Goal: Task Accomplishment & Management: Use online tool/utility

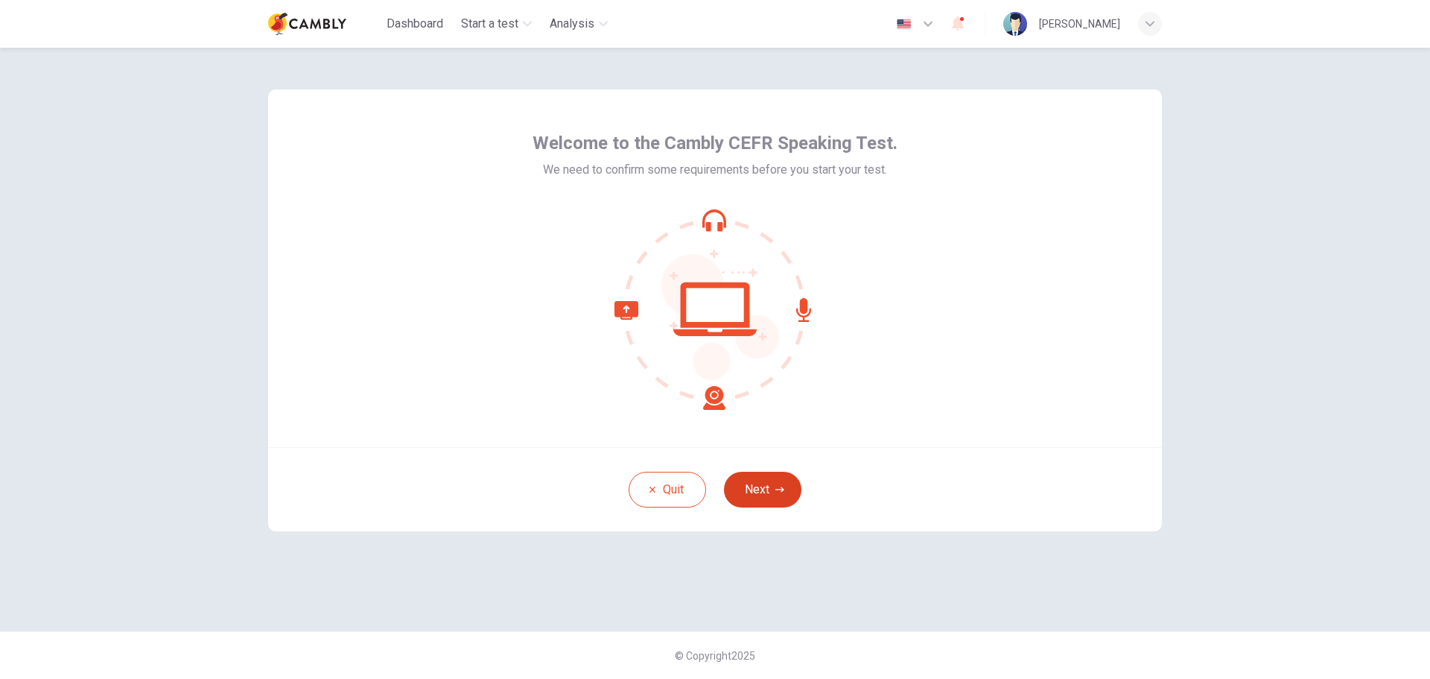
click at [780, 489] on icon "button" at bounding box center [780, 488] width 9 height 5
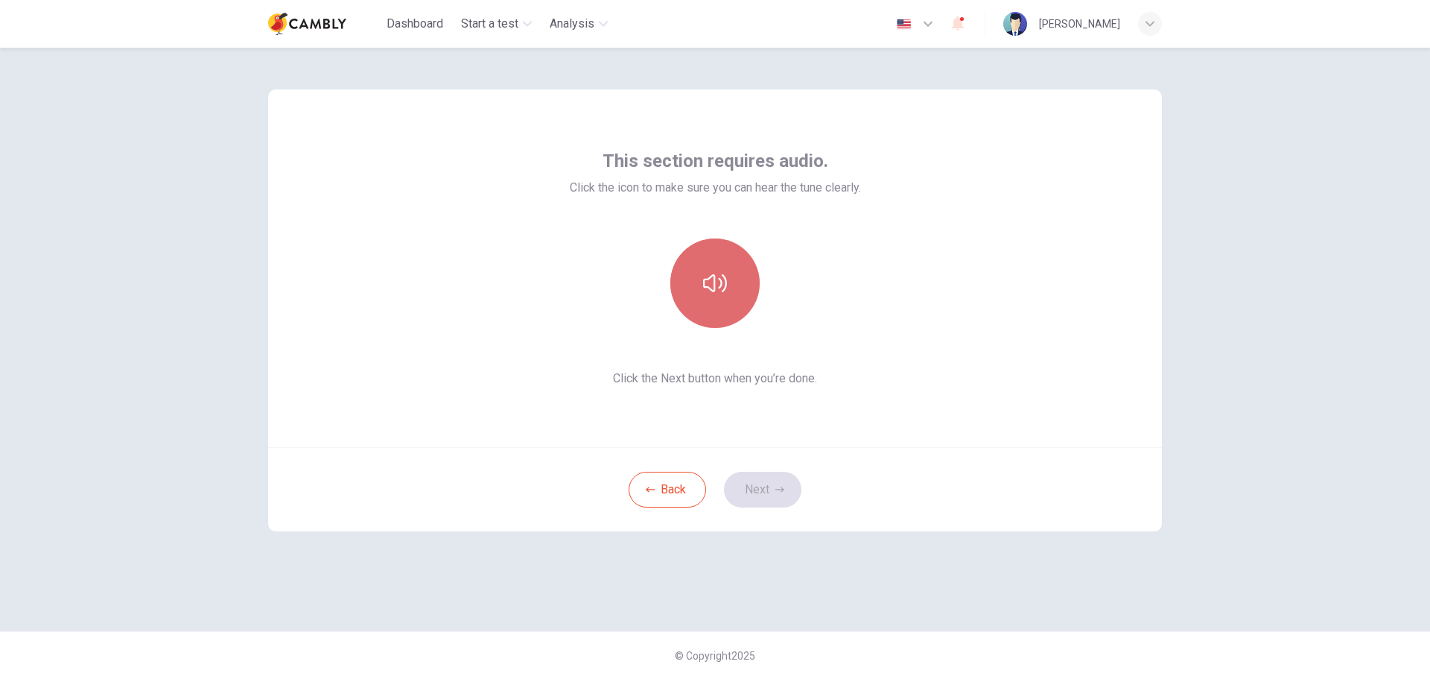
click at [739, 291] on button "button" at bounding box center [714, 282] width 89 height 89
click at [764, 486] on button "Next" at bounding box center [762, 490] width 77 height 36
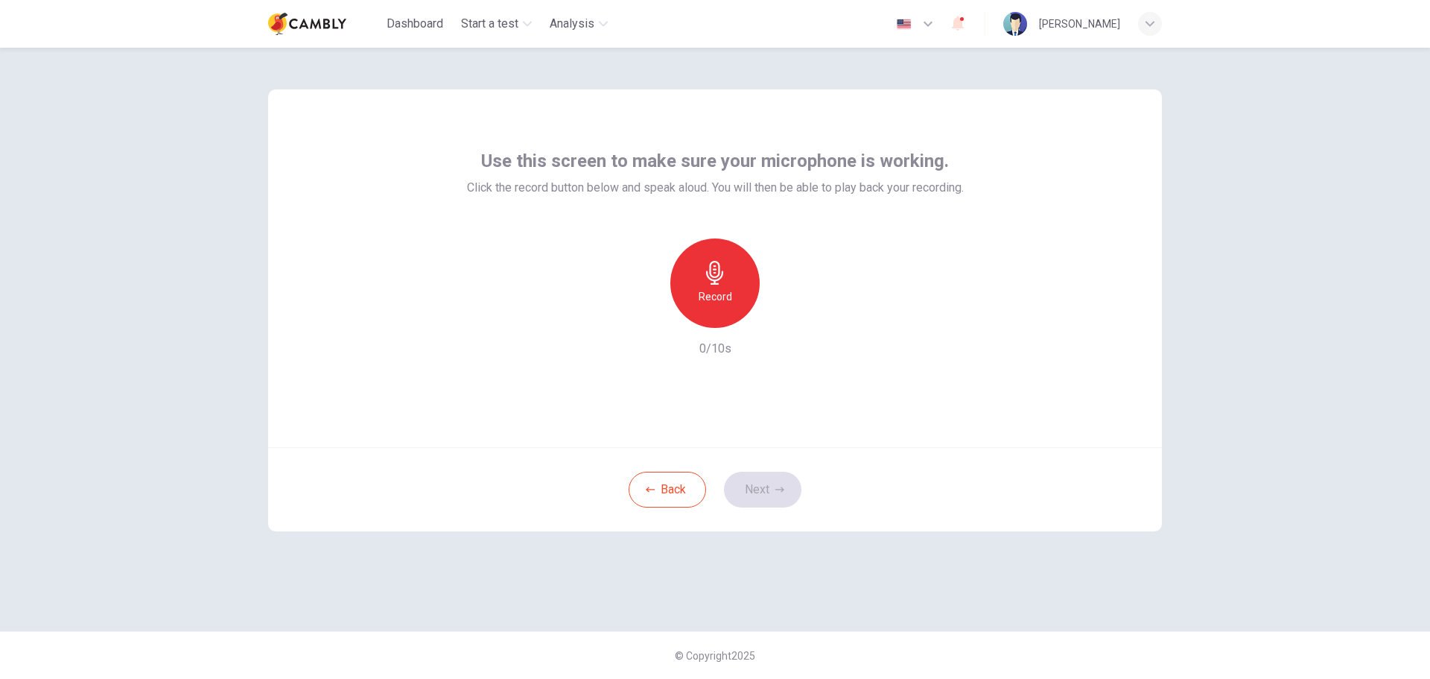
click at [724, 285] on div "Record" at bounding box center [714, 282] width 89 height 89
click at [724, 285] on div "Stop" at bounding box center [714, 282] width 89 height 89
click at [780, 318] on icon "button" at bounding box center [783, 315] width 15 height 15
click at [764, 485] on button "Next" at bounding box center [762, 490] width 77 height 36
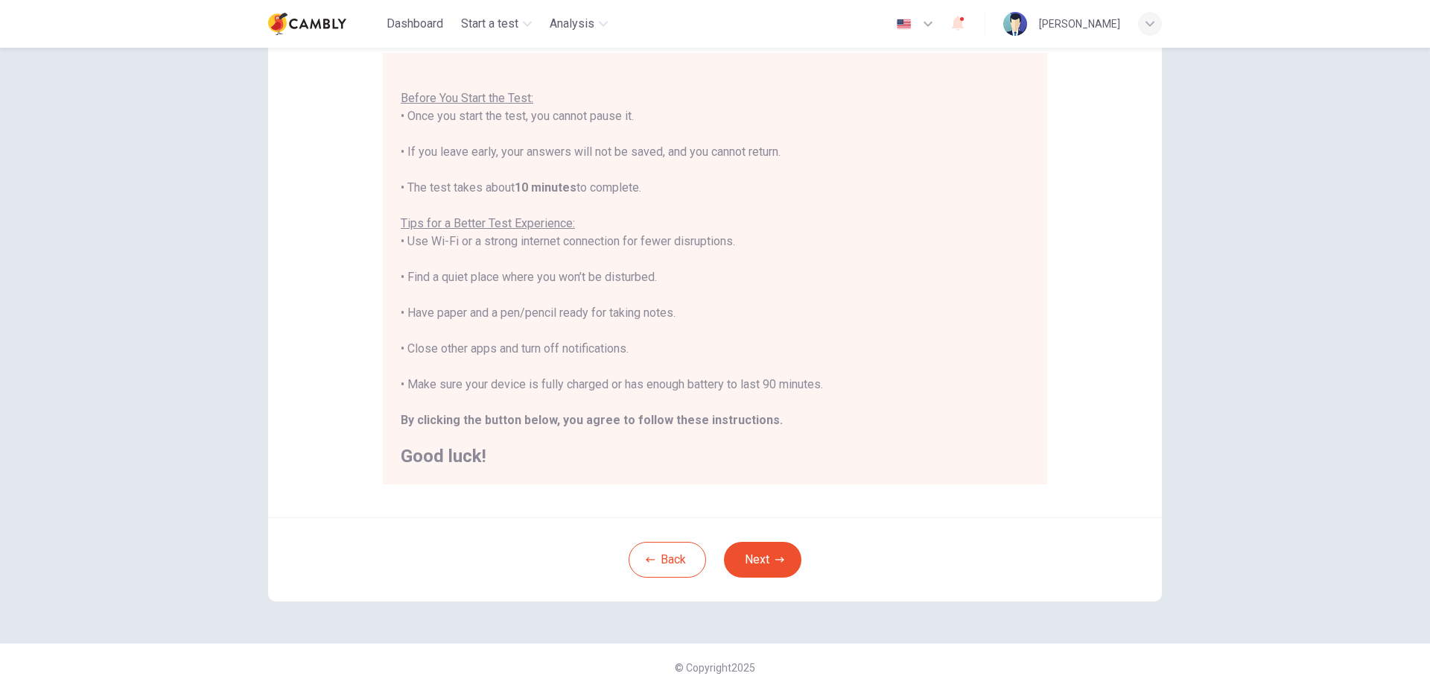
scroll to position [150, 0]
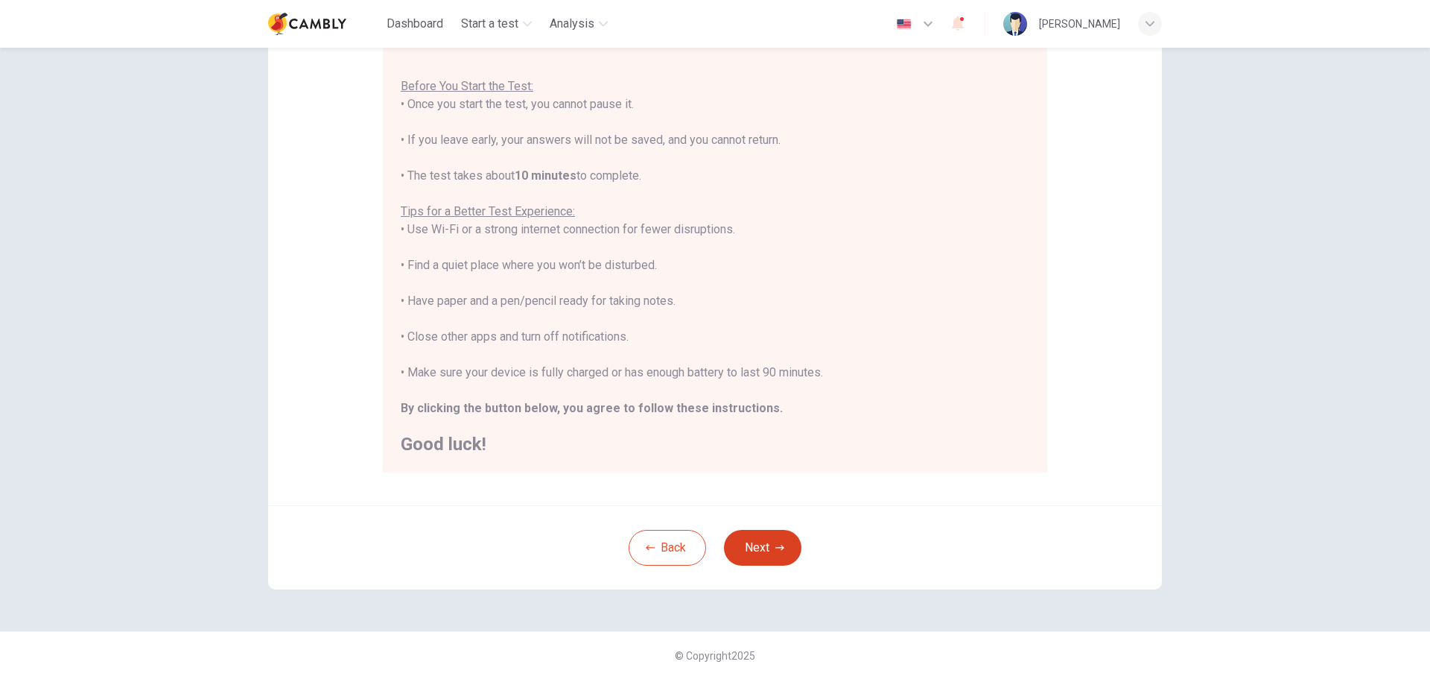
click at [768, 540] on button "Next" at bounding box center [762, 548] width 77 height 36
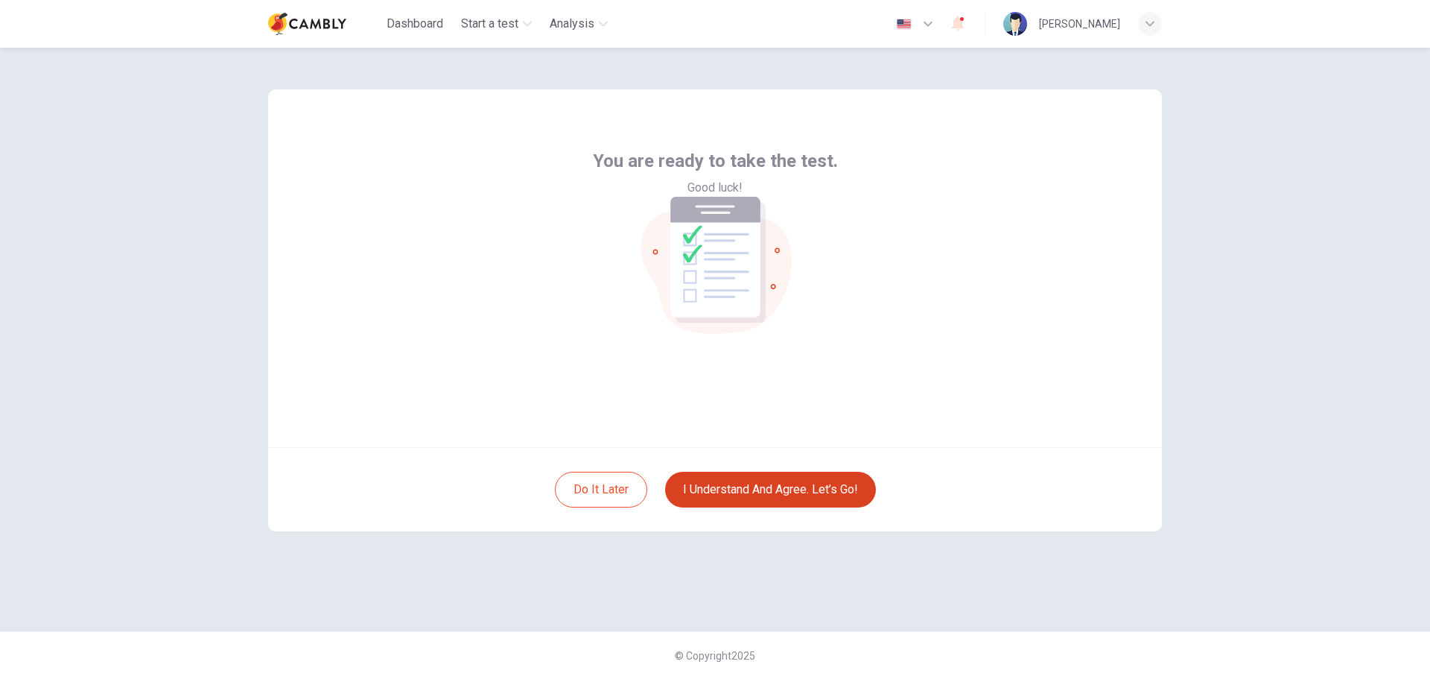
scroll to position [0, 0]
click at [772, 494] on button "I understand and agree. Let’s go!" at bounding box center [770, 490] width 211 height 36
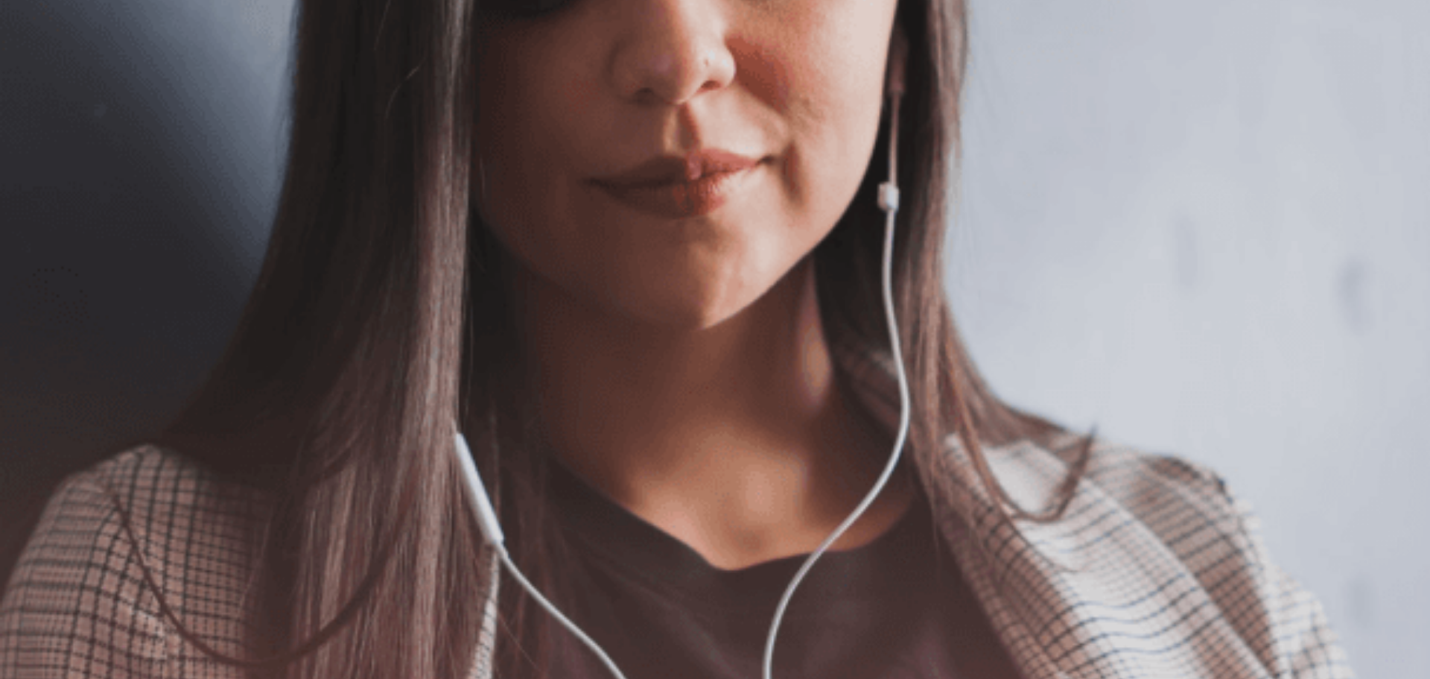
click at [42, 77] on button "Continue" at bounding box center [21, 105] width 42 height 56
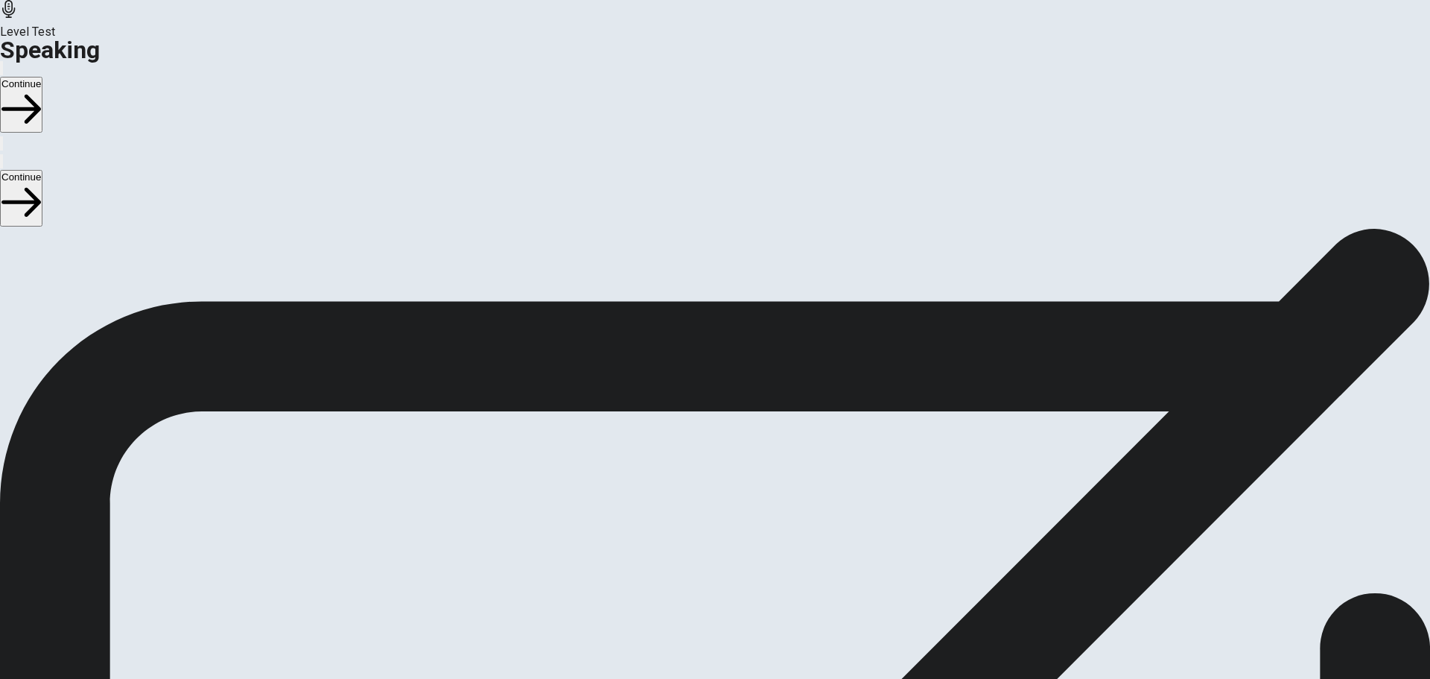
click at [42, 77] on button "Continue" at bounding box center [21, 105] width 42 height 56
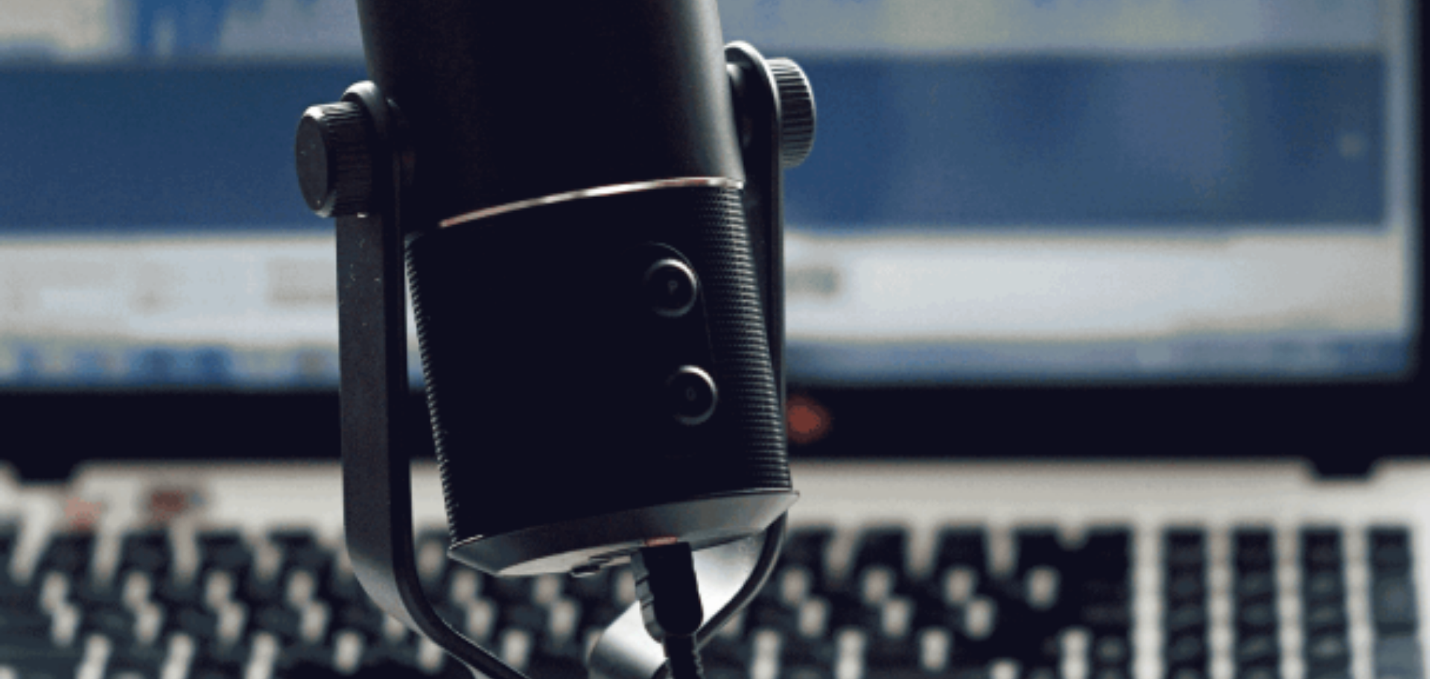
click at [42, 77] on button "Continue" at bounding box center [21, 105] width 42 height 56
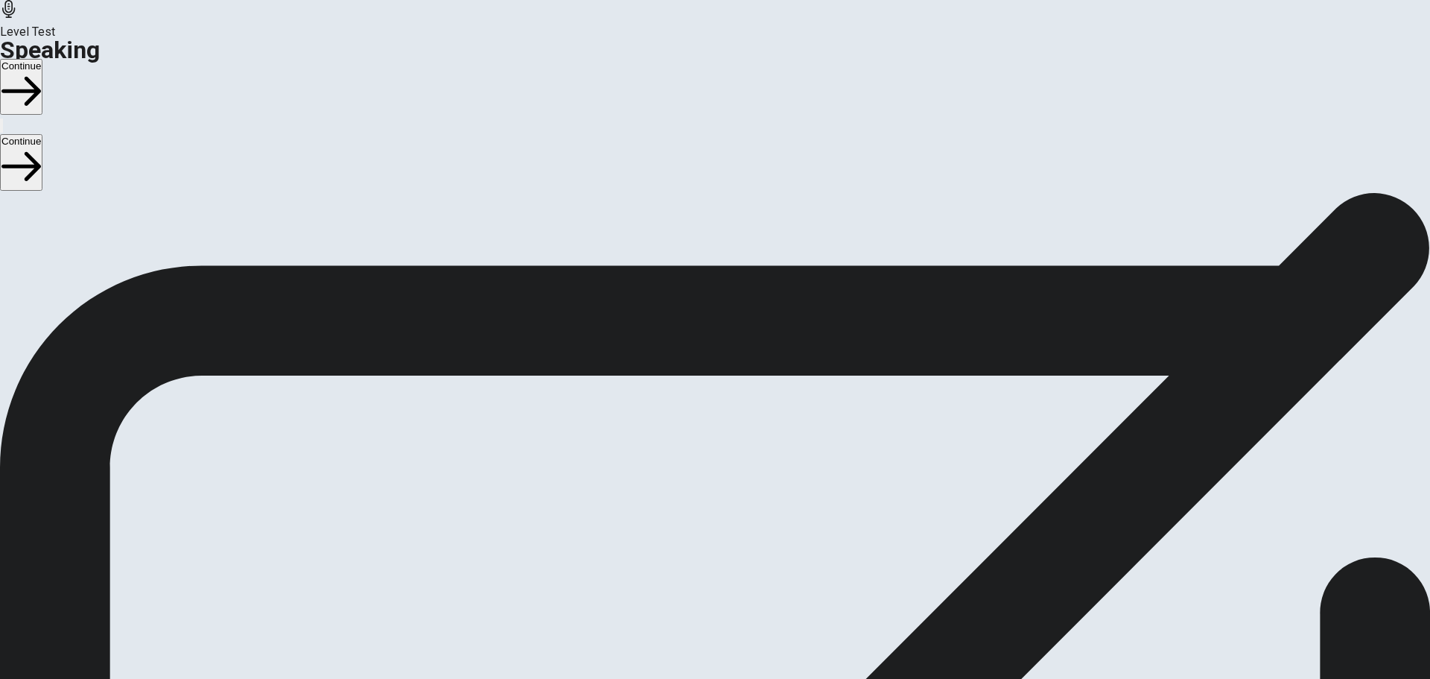
click at [42, 59] on button "Continue" at bounding box center [21, 87] width 42 height 56
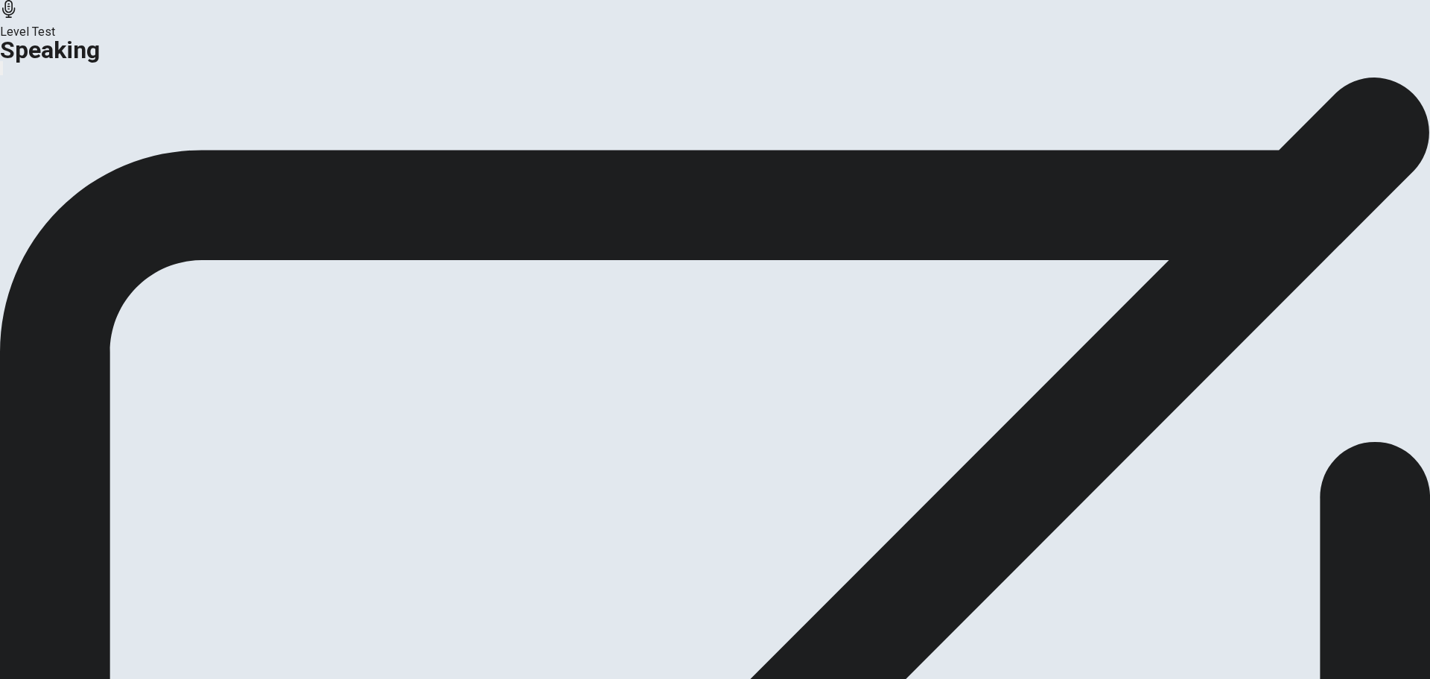
click at [120, 183] on icon "button" at bounding box center [112, 175] width 15 height 15
